Goal: Find specific page/section: Find specific page/section

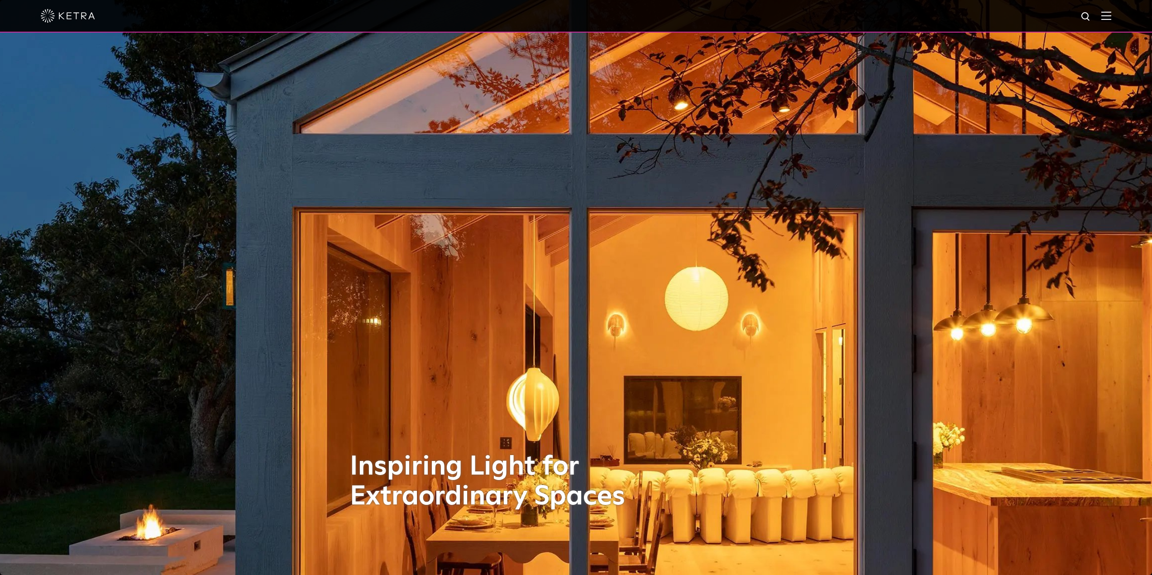
click at [1111, 13] on img at bounding box center [1106, 15] width 10 height 9
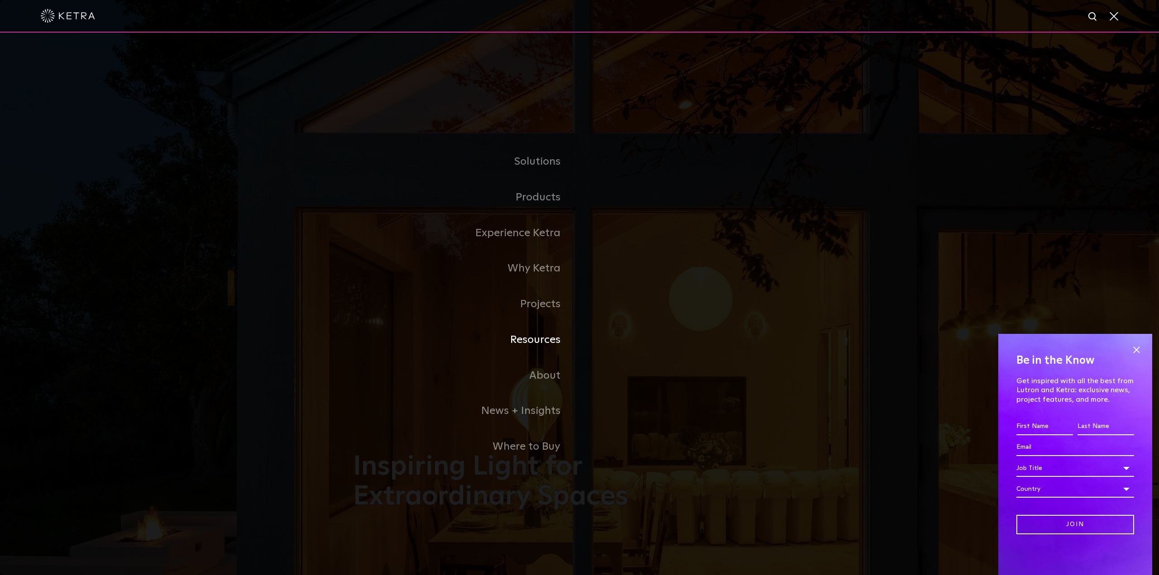
click at [532, 341] on link "Resources" at bounding box center [466, 340] width 226 height 36
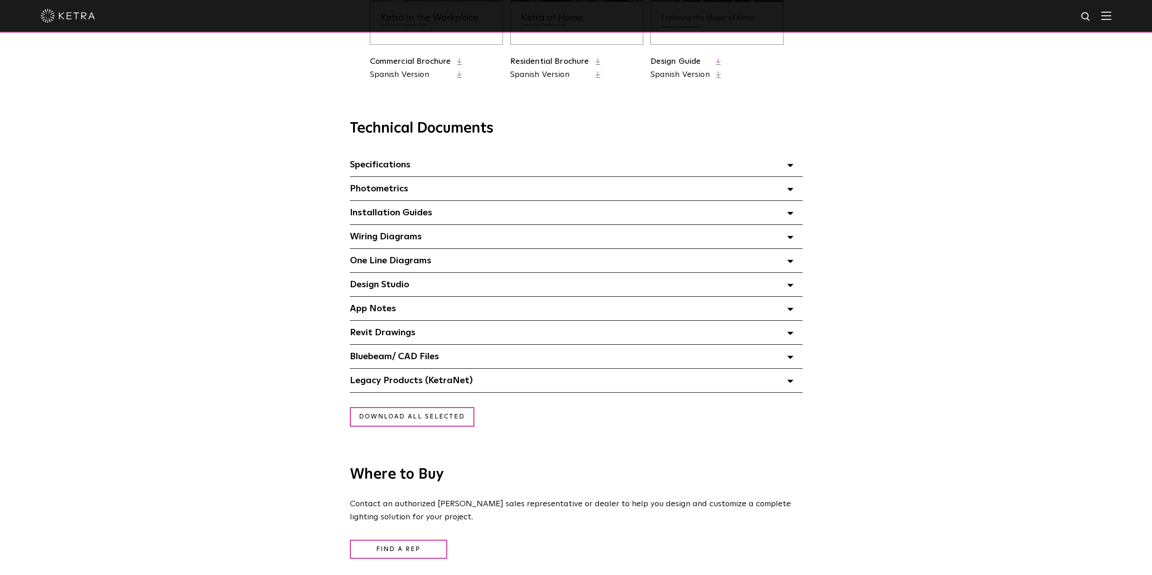
scroll to position [531, 0]
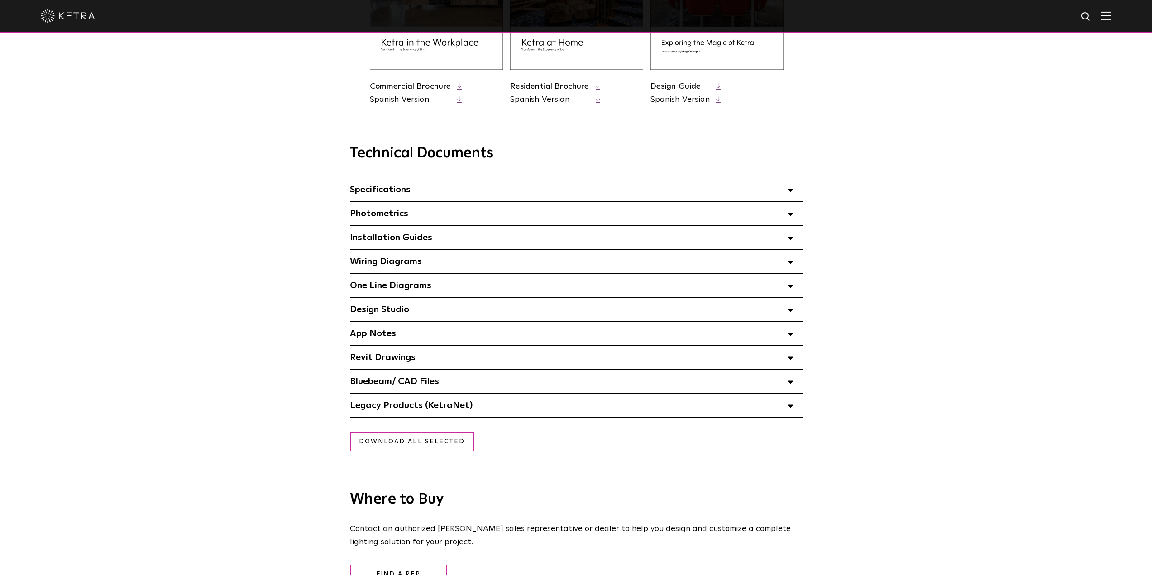
click at [790, 192] on polygon at bounding box center [790, 190] width 5 height 3
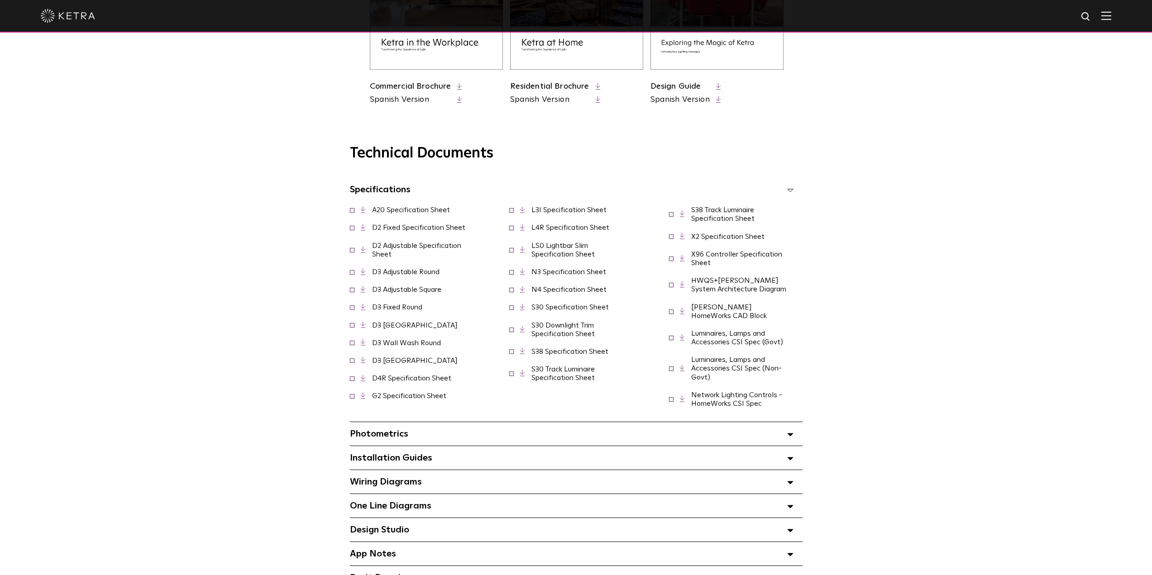
click at [868, 169] on div "Technical Documents Specifications Select checkboxes to use the bulk download o…" at bounding box center [576, 391] width 620 height 493
click at [361, 229] on icon at bounding box center [363, 227] width 5 height 7
click at [363, 251] on line at bounding box center [364, 250] width 2 height 2
